Goal: Information Seeking & Learning: Understand process/instructions

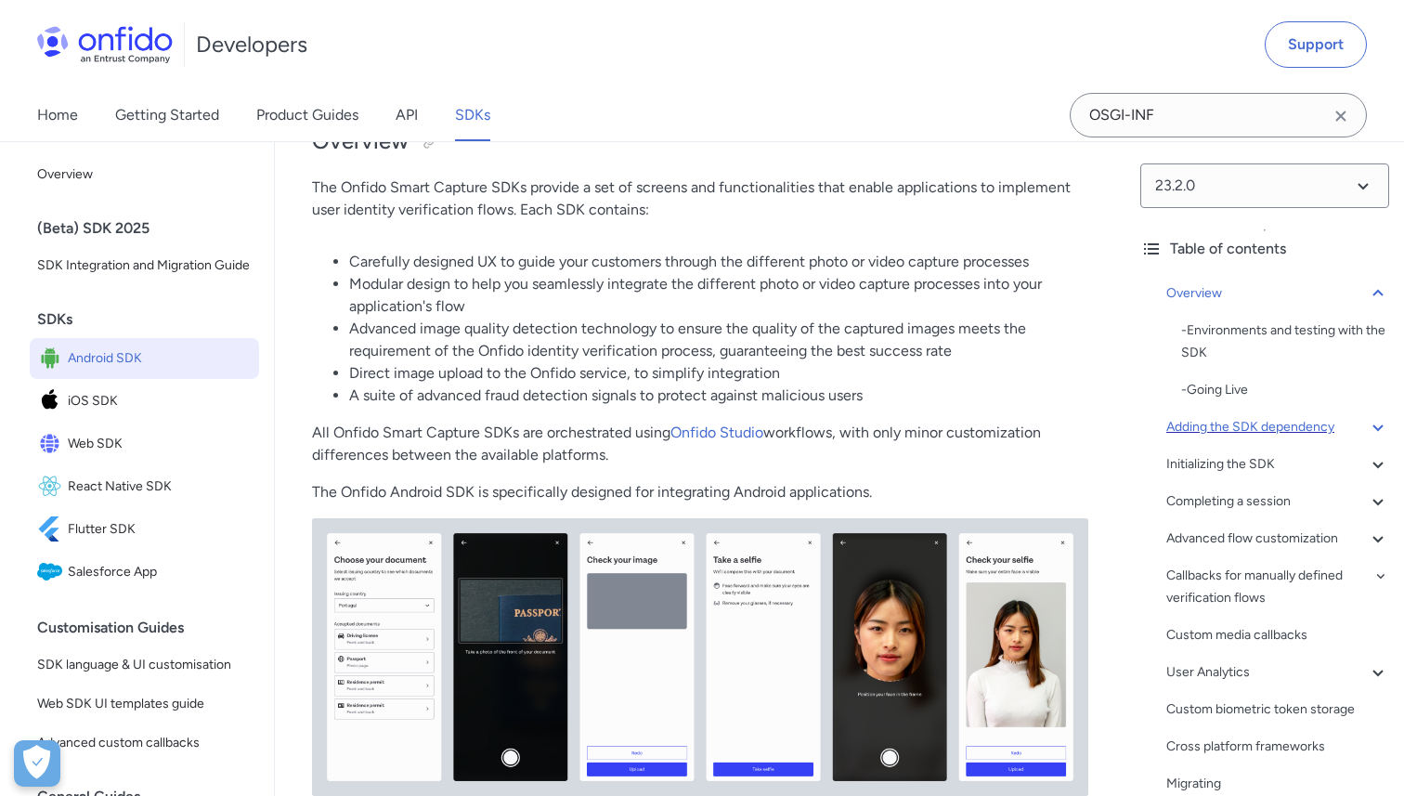
click at [1260, 428] on div "Adding the SDK dependency" at bounding box center [1277, 427] width 223 height 22
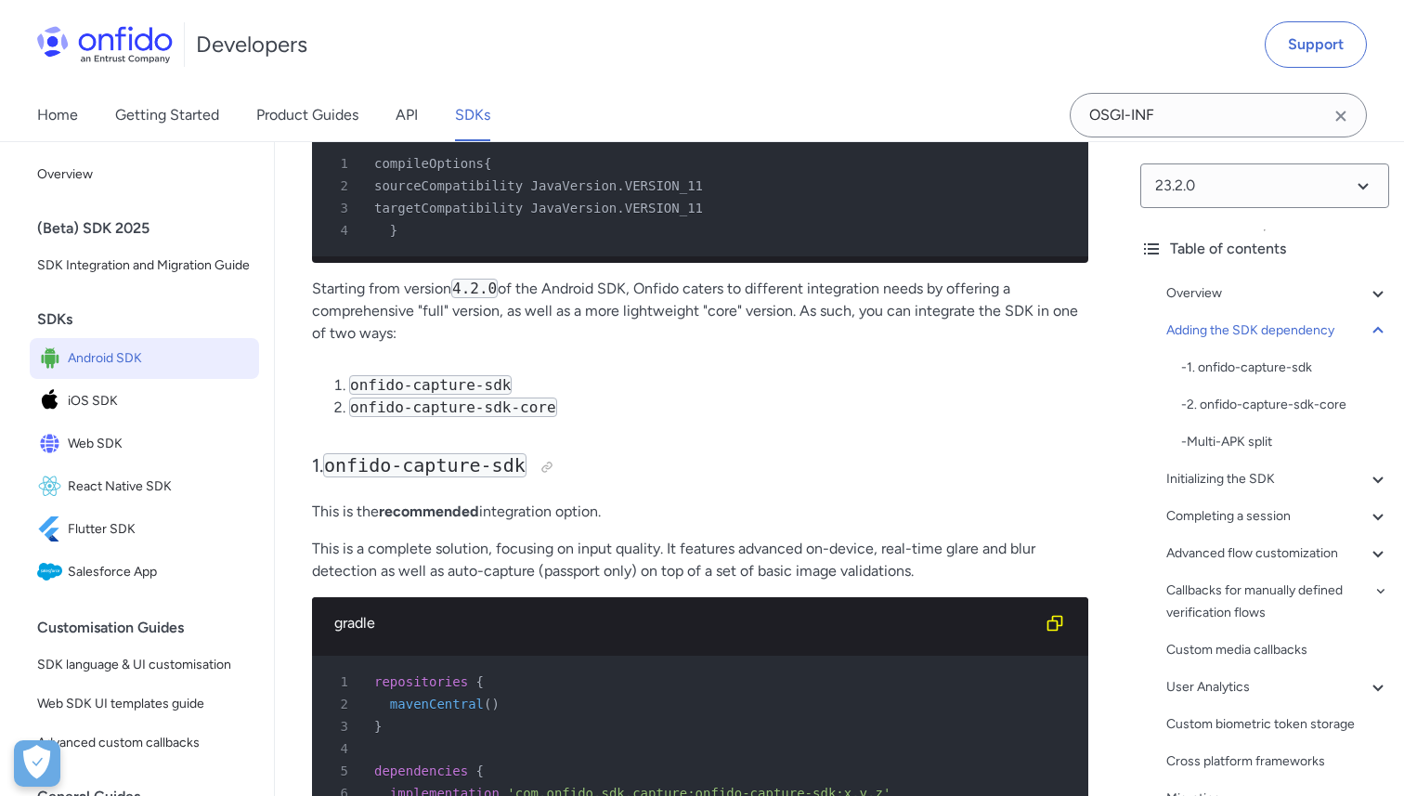
scroll to position [1686, 0]
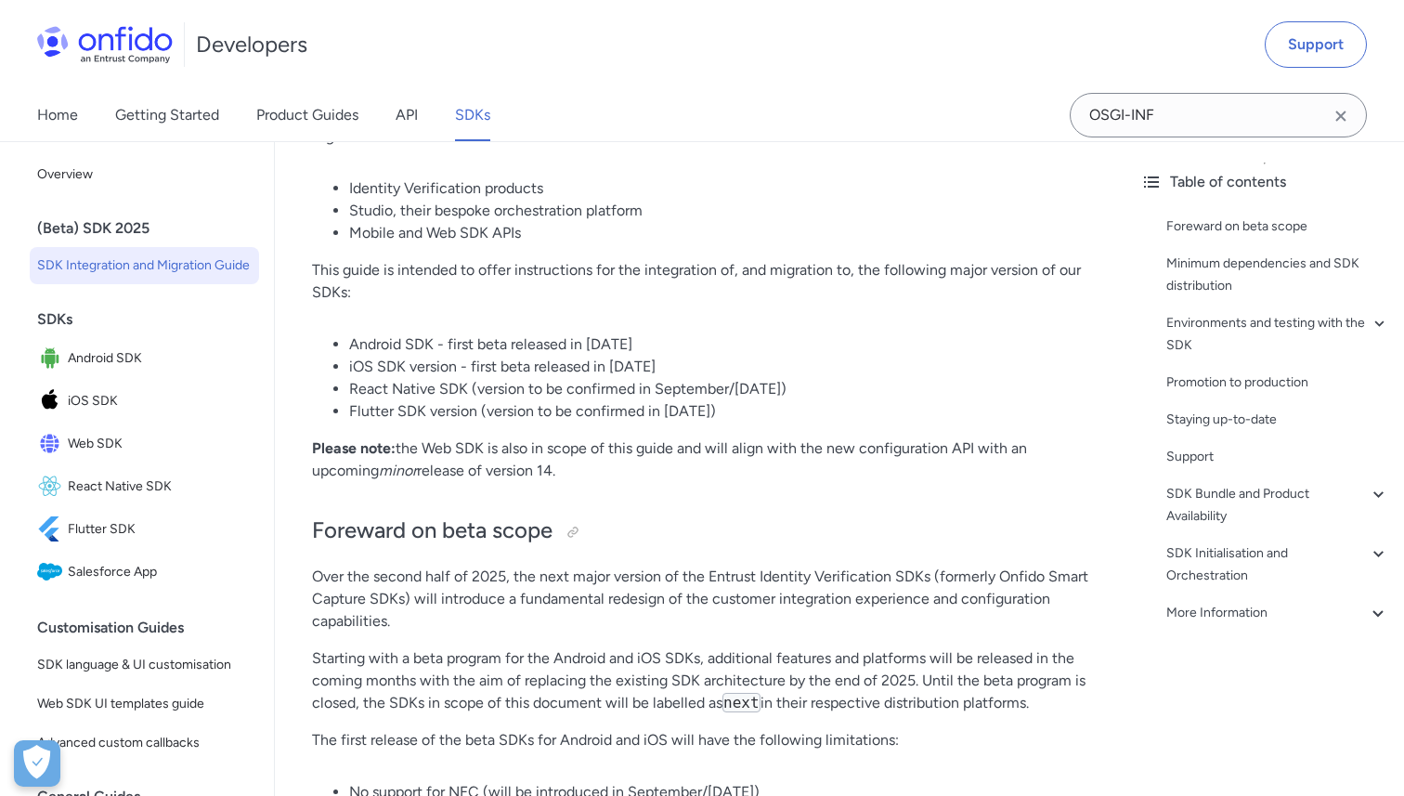
scroll to position [214, 0]
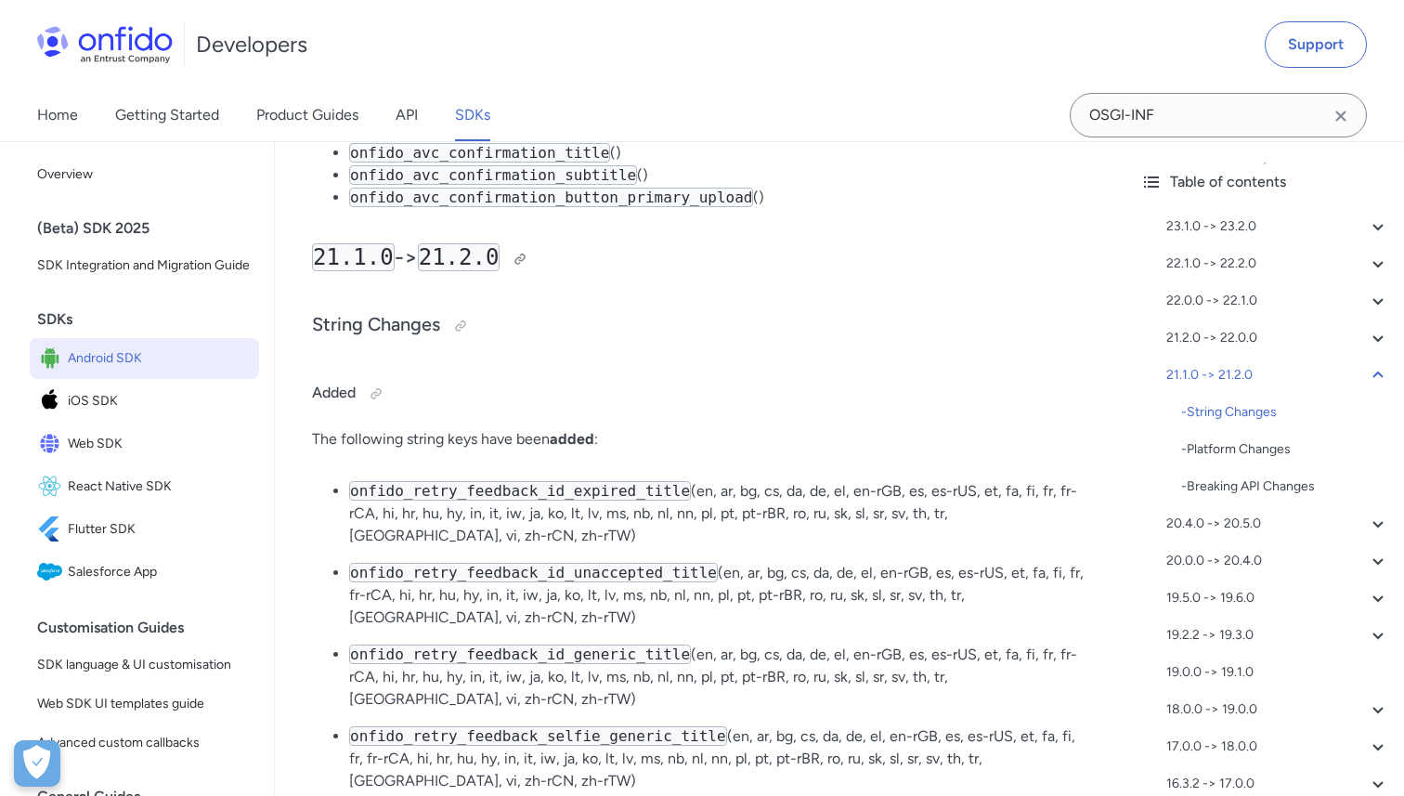
scroll to position [1938, 0]
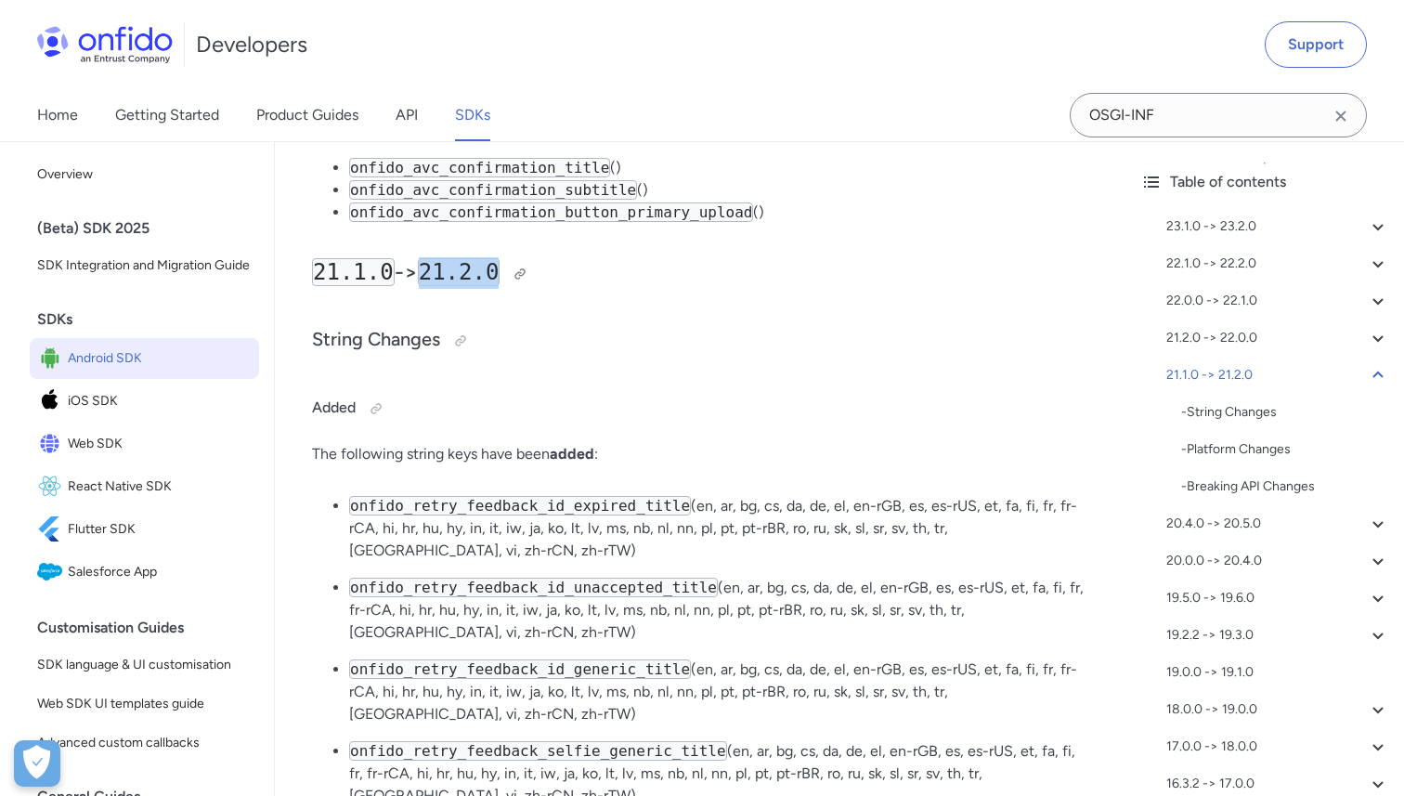
drag, startPoint x: 435, startPoint y: 294, endPoint x: 508, endPoint y: 295, distance: 73.4
click at [500, 286] on code "21.2.0" at bounding box center [459, 272] width 83 height 28
copy code "21.2.0"
